Goal: Information Seeking & Learning: Find specific page/section

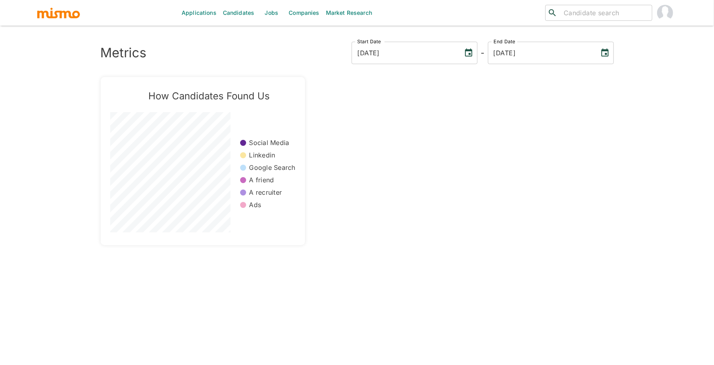
click at [272, 13] on link "Jobs" at bounding box center [271, 13] width 28 height 26
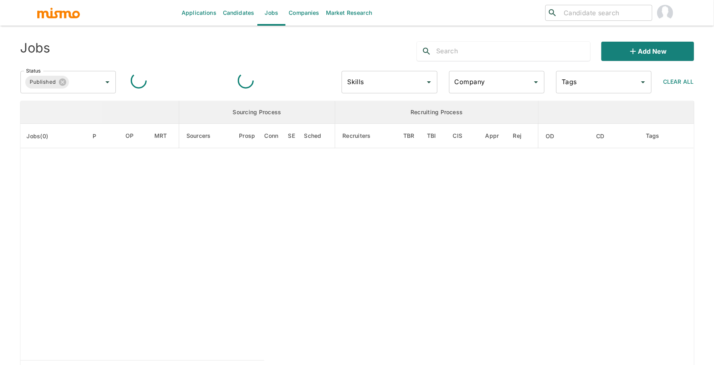
click at [470, 58] on div at bounding box center [503, 51] width 173 height 19
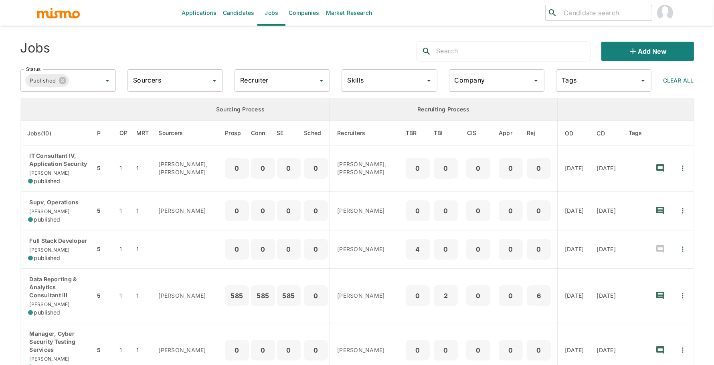
click at [469, 54] on input "text" at bounding box center [513, 51] width 154 height 13
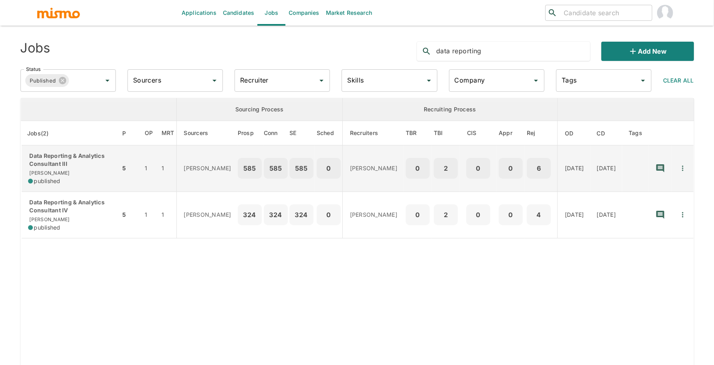
type input "data reporting"
click at [48, 172] on div "Data Reporting & Analytics Consultant III [PERSON_NAME] published" at bounding box center [71, 168] width 86 height 33
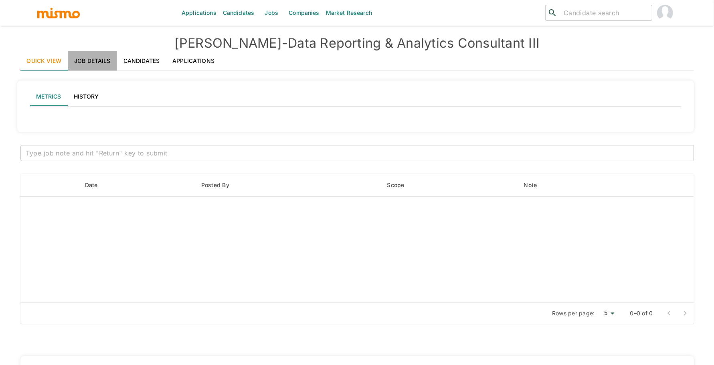
click at [107, 64] on link "Job Details" at bounding box center [92, 60] width 49 height 19
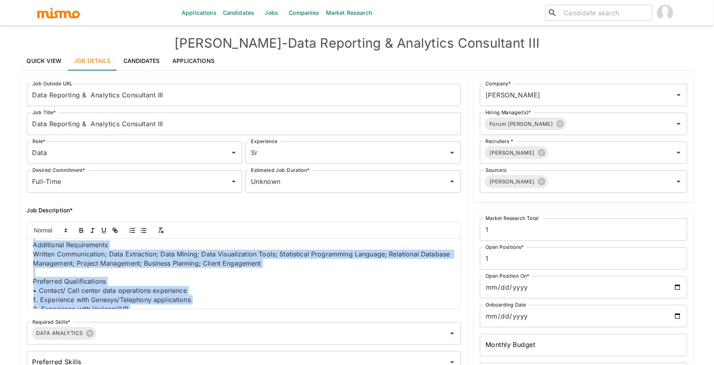
scroll to position [831, 0]
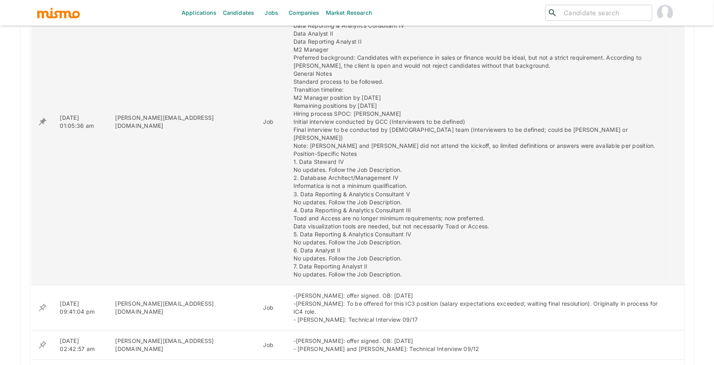
drag, startPoint x: 32, startPoint y: 247, endPoint x: 95, endPoint y: 101, distance: 158.8
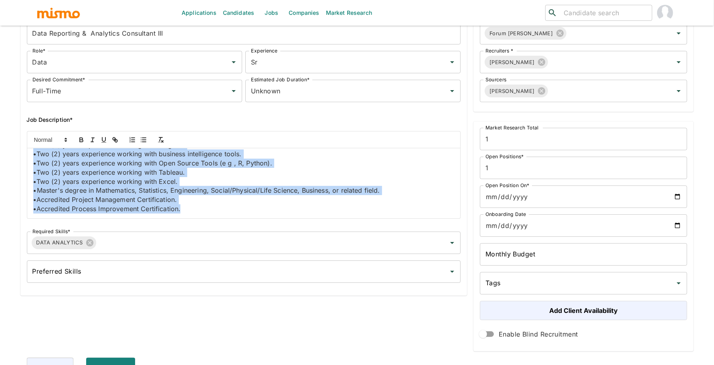
copy div "Lor Ipsumdo Sita consectetu adipiscinge se doeiusmod temporincid utl etdolorema…"
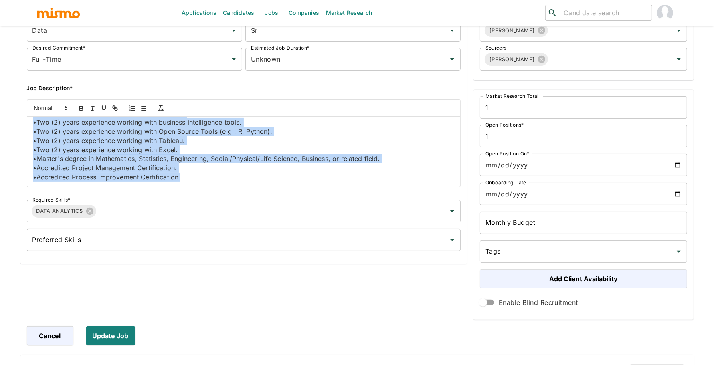
scroll to position [0, 0]
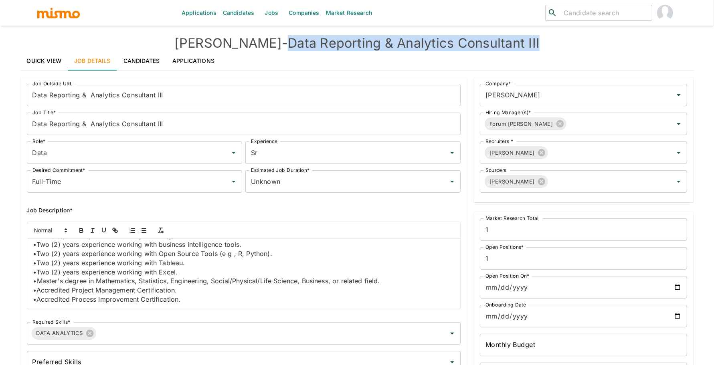
drag, startPoint x: 260, startPoint y: 43, endPoint x: 611, endPoint y: 43, distance: 351.0
click at [614, 46] on h4 "[PERSON_NAME] - Data Reporting & Analytics Consultant III" at bounding box center [356, 43] width 673 height 16
copy h4 "Data Reporting & Analytics Consultant III"
